Goal: Task Accomplishment & Management: Manage account settings

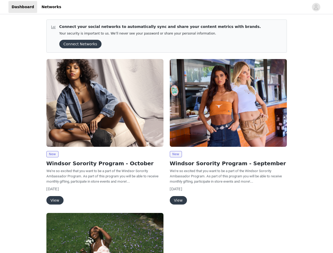
click at [167, 127] on div "New Windsor Sorority Program - September We're so excited that you want to be a…" at bounding box center [229, 133] width 124 height 154
click at [167, 7] on div at bounding box center [186, 7] width 245 height 12
click at [317, 7] on icon "avatar" at bounding box center [316, 7] width 5 height 8
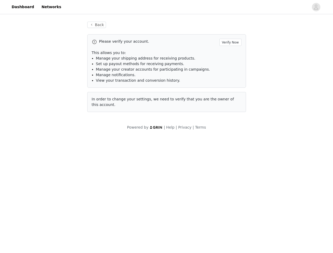
click at [79, 44] on div "Back Please verify your account. Verify Now This allows you to: Manage your shi…" at bounding box center [166, 75] width 333 height 121
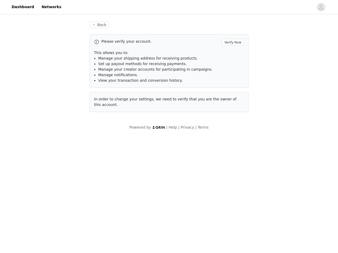
click at [105, 103] on div "In order to change your settings, we need to verify that you are the owner of t…" at bounding box center [168, 102] width 159 height 20
click at [52, 154] on body "Dashboard Networks Back Please verify your account. Verify Now This allows you …" at bounding box center [169, 126] width 338 height 253
click at [55, 201] on body "Dashboard Networks Back Please verify your account. Verify Now This allows you …" at bounding box center [169, 126] width 338 height 253
click at [229, 103] on div "In order to change your settings, we need to verify that you are the owner of t…" at bounding box center [168, 102] width 159 height 20
click at [176, 154] on body "Dashboard Networks Back Please verify your account. Verify Now This allows you …" at bounding box center [169, 126] width 338 height 253
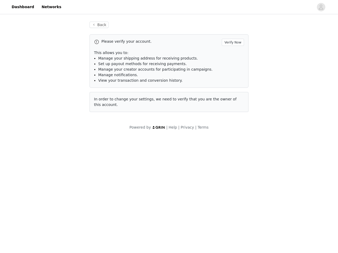
click at [178, 201] on body "Dashboard Networks Back Please verify your account. Verify Now This allows you …" at bounding box center [169, 126] width 338 height 253
